Goal: Task Accomplishment & Management: Complete application form

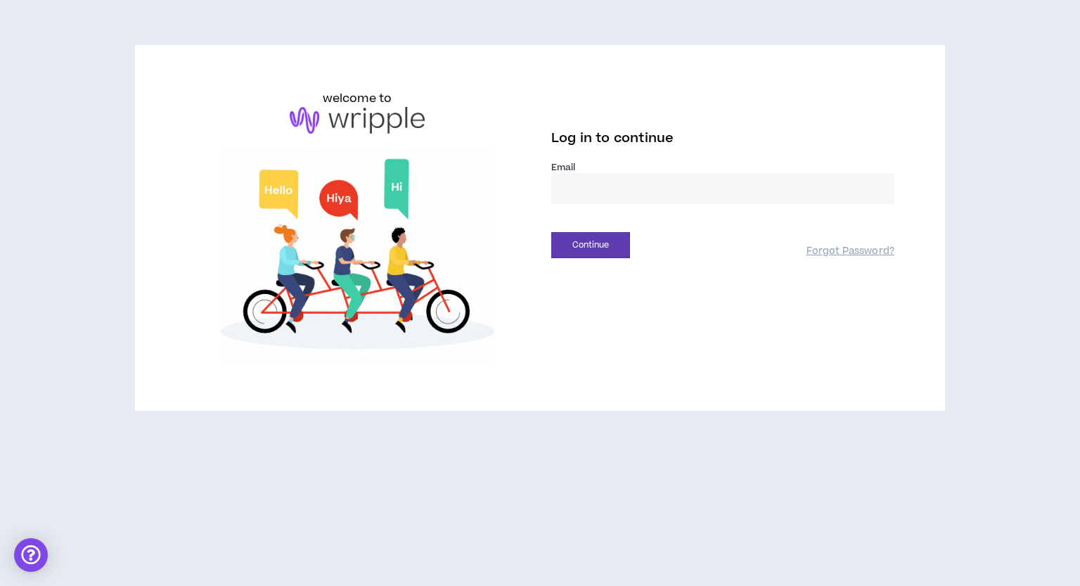
click at [646, 193] on input "email" at bounding box center [722, 189] width 343 height 30
type input "**********"
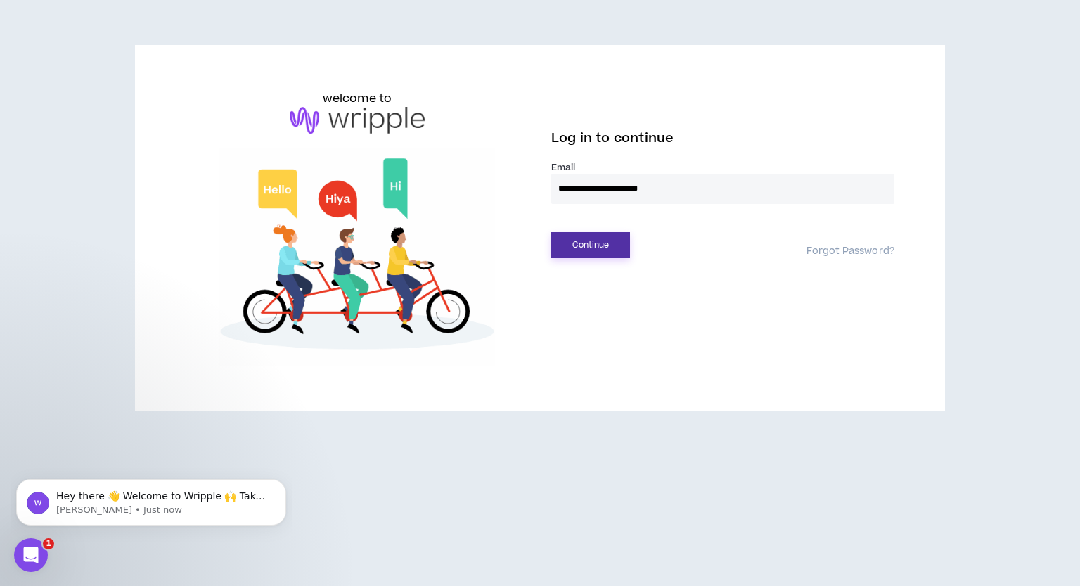
click at [614, 242] on button "Continue" at bounding box center [590, 245] width 79 height 26
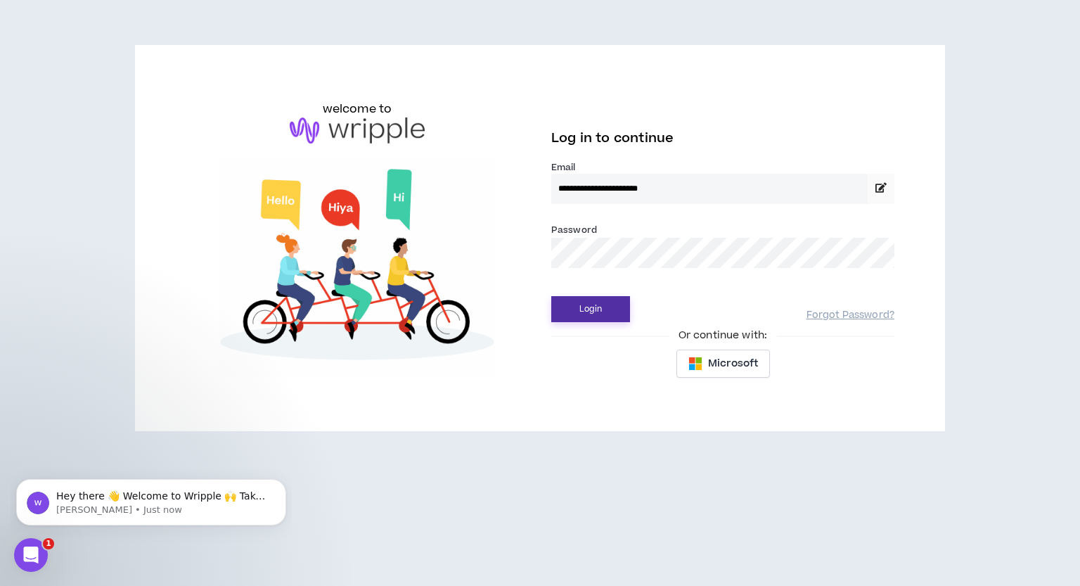
click at [557, 315] on button "Login" at bounding box center [590, 309] width 79 height 26
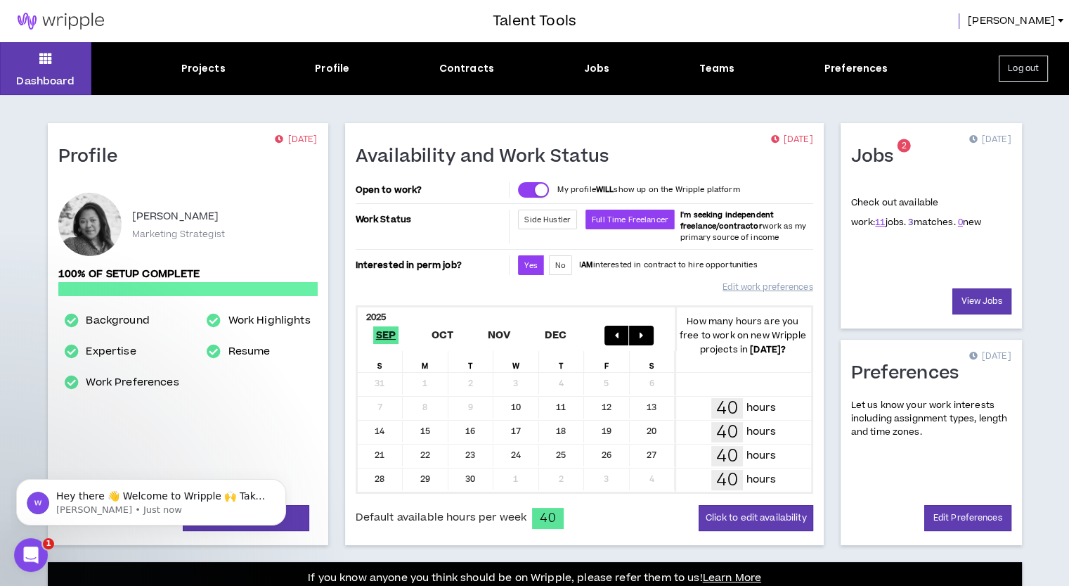
click at [908, 221] on link "3" at bounding box center [910, 222] width 5 height 13
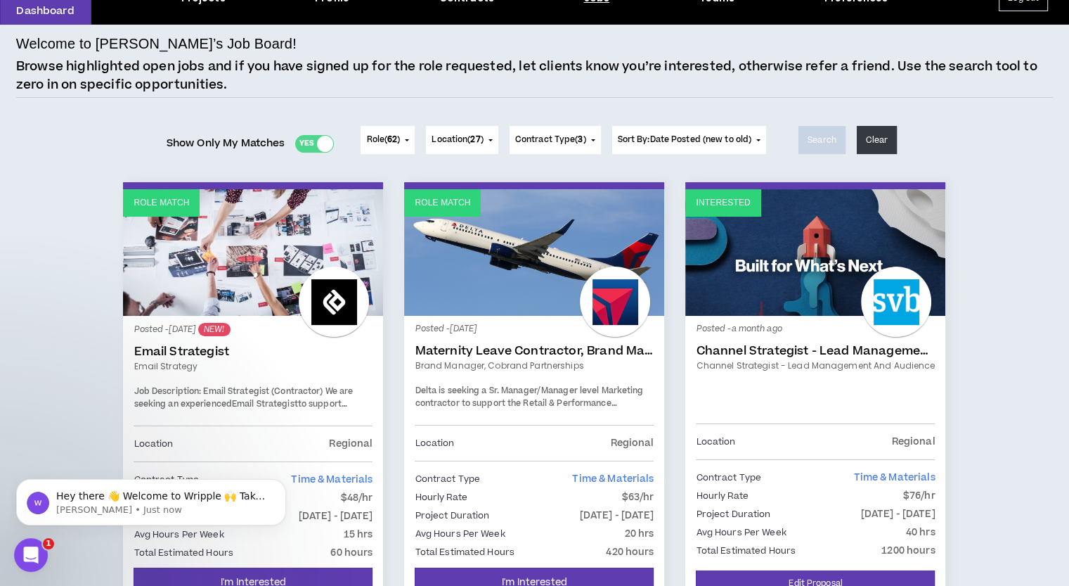
scroll to position [212, 0]
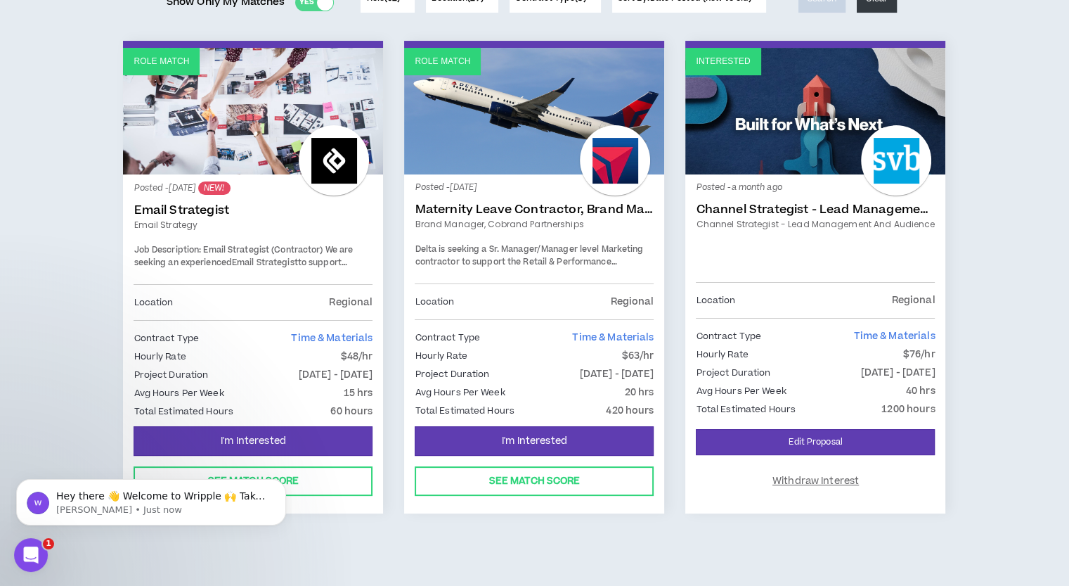
click at [990, 372] on div "Role Match Posted - [DATE] NEW! Email Strategist Email Strategy Job Description…" at bounding box center [534, 300] width 1037 height 518
click at [825, 217] on div "Posted - a month ago Channel Strategist - Lead Management and Audience Channel …" at bounding box center [815, 233] width 239 height 97
click at [822, 228] on link "Channel Strategist - Lead Management and Audience" at bounding box center [815, 224] width 239 height 13
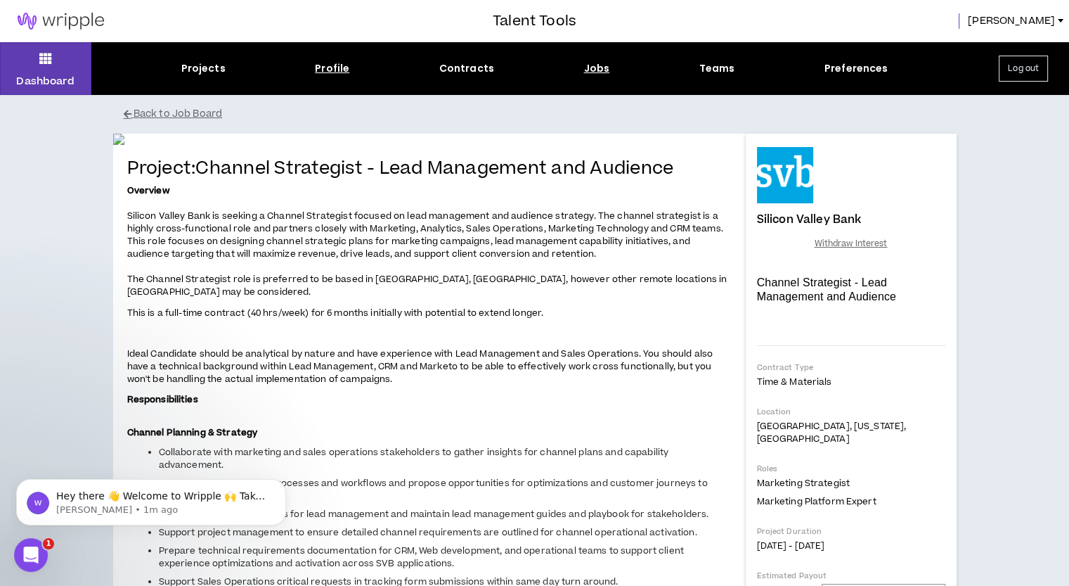
click at [325, 67] on div "Profile" at bounding box center [332, 68] width 34 height 15
select select "*"
select select "US"
select select "*******"
select select "*"
